Goal: Find specific page/section: Find specific page/section

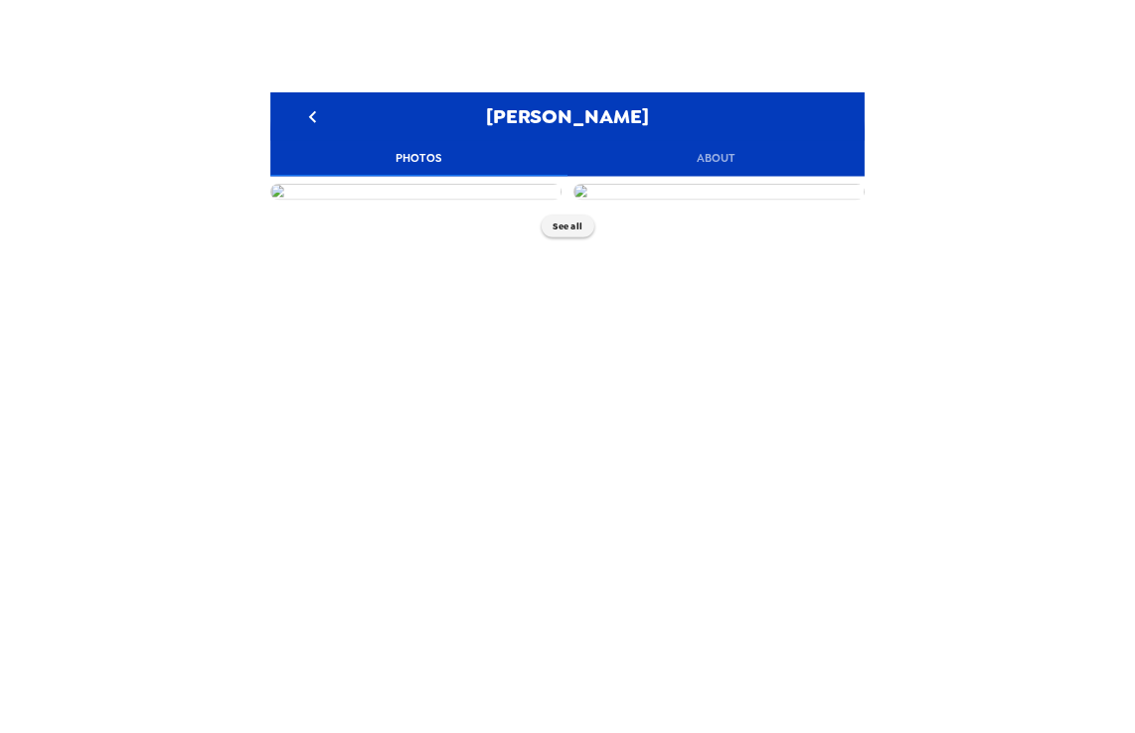
scroll to position [0, 4]
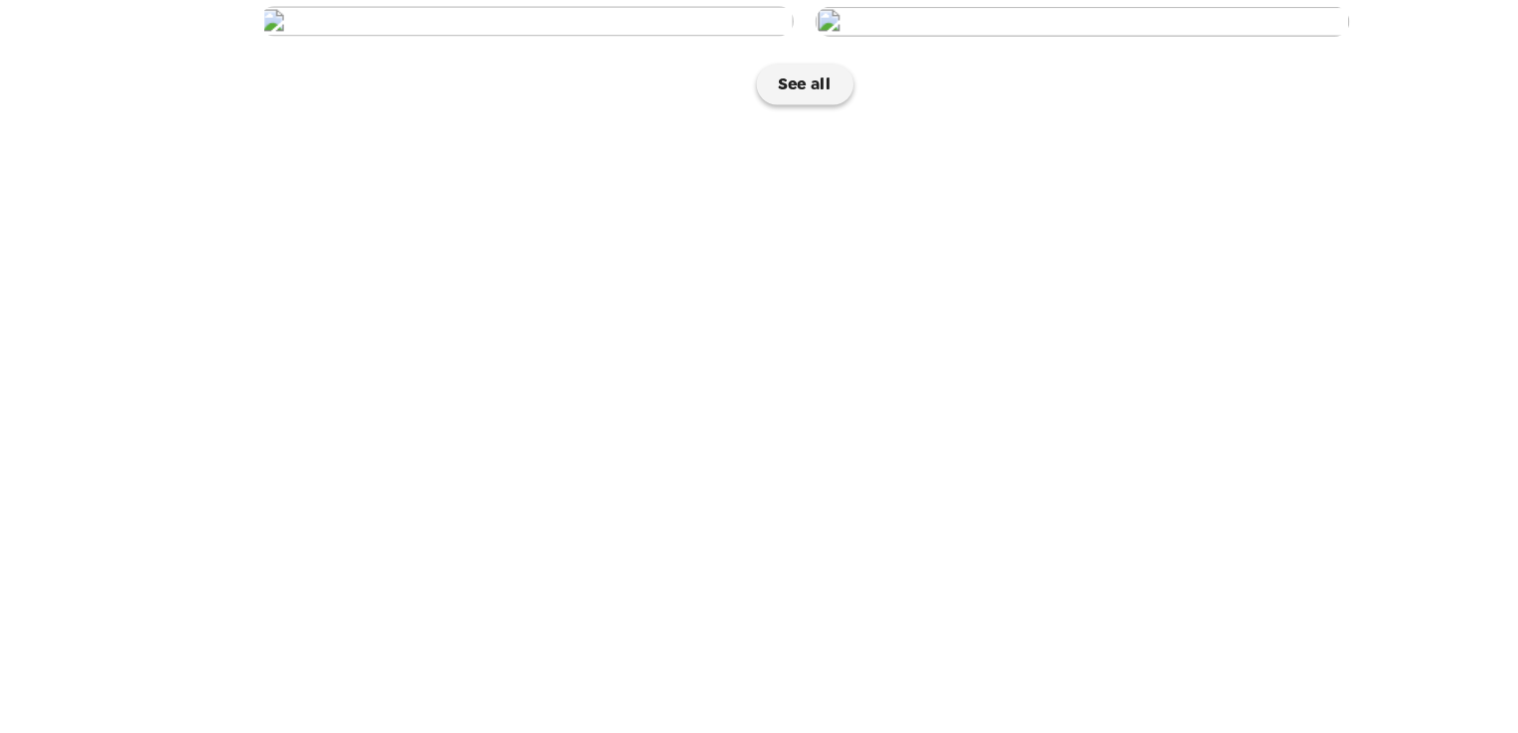
click at [615, 144] on img at bounding box center [552, 133] width 389 height 22
click at [447, 144] on img at bounding box center [556, 133] width 389 height 22
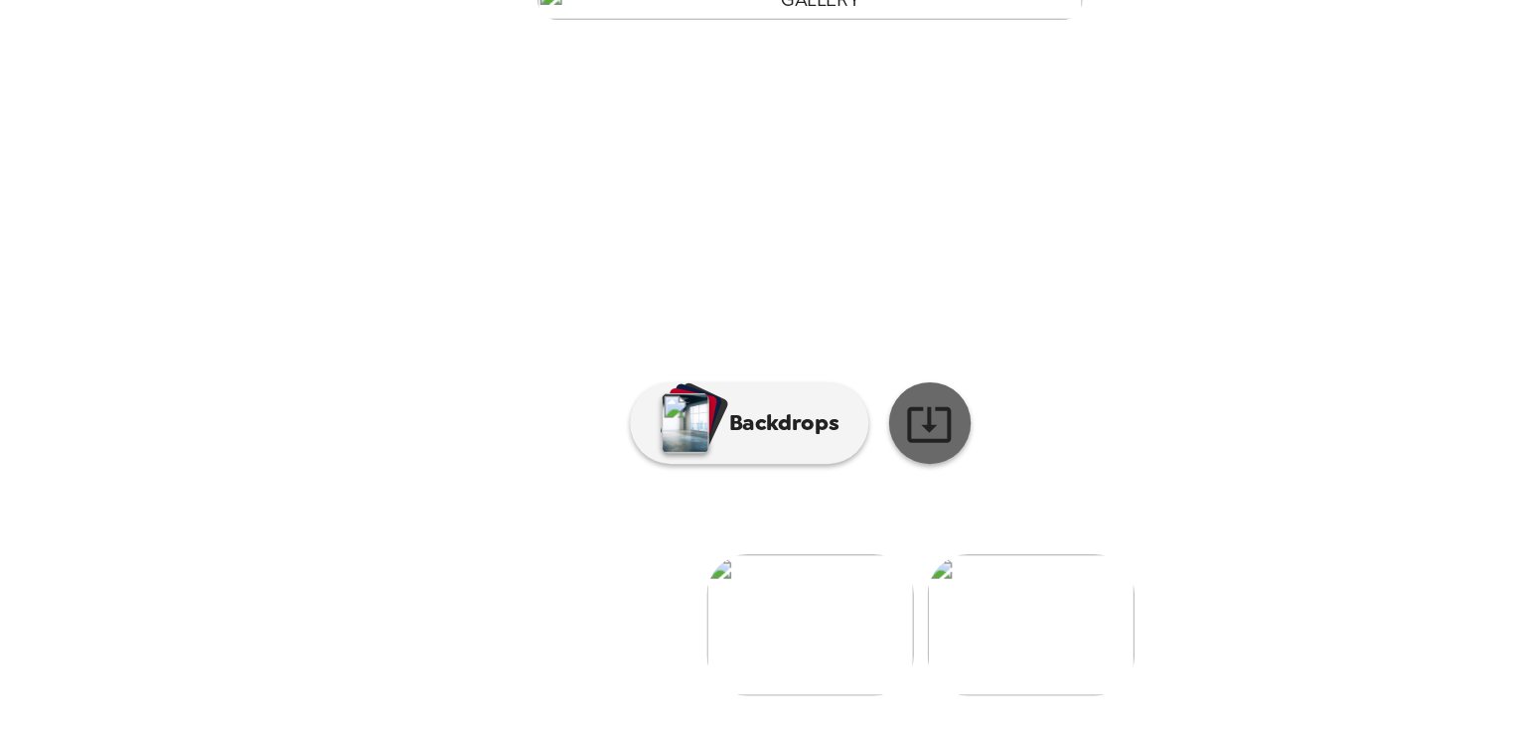
click at [839, 440] on icon at bounding box center [846, 427] width 32 height 26
